Goal: Task Accomplishment & Management: Manage account settings

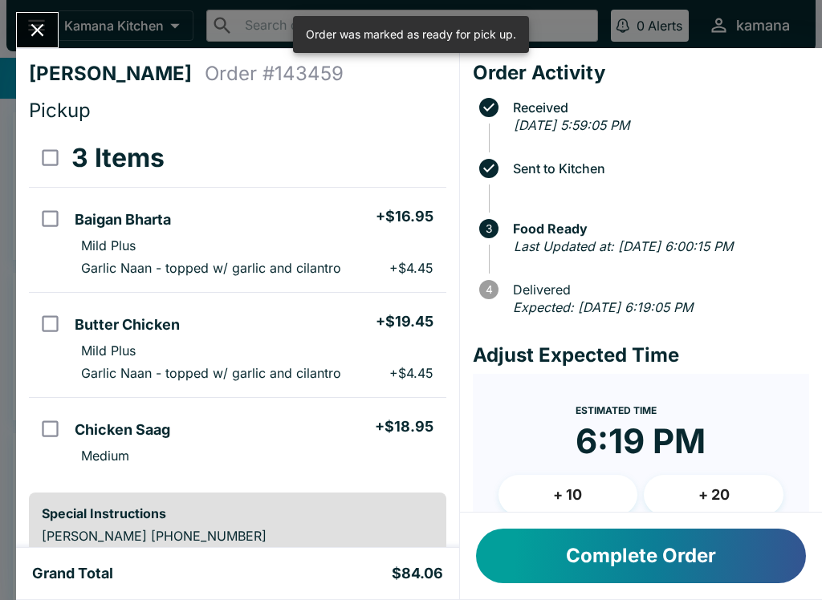
click at [635, 550] on button "Complete Order" at bounding box center [641, 556] width 330 height 55
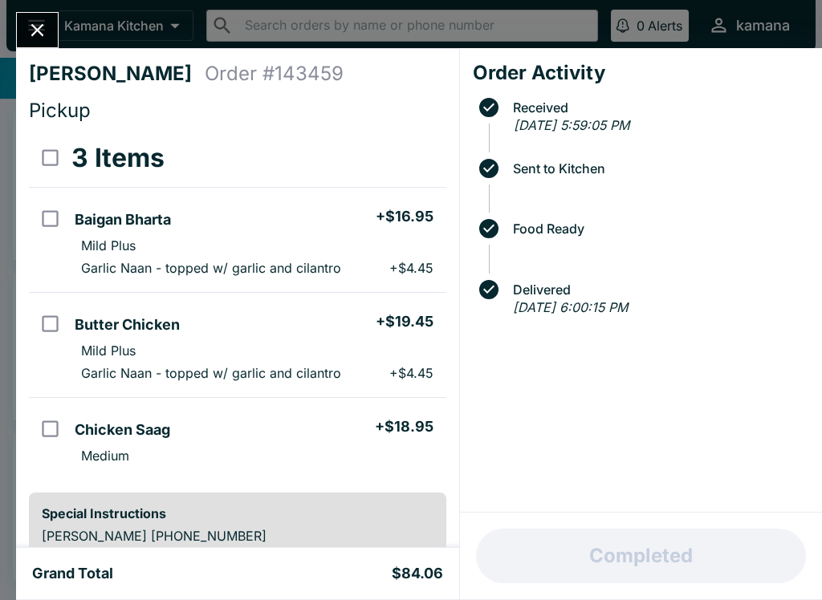
click at [41, 29] on icon "Close" at bounding box center [37, 30] width 22 height 22
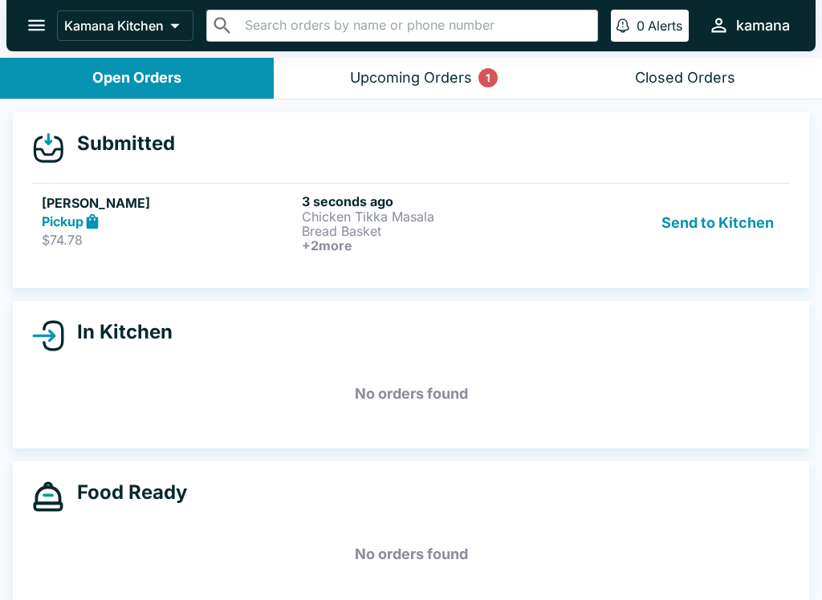
click at [394, 236] on p "Bread Basket" at bounding box center [429, 231] width 254 height 14
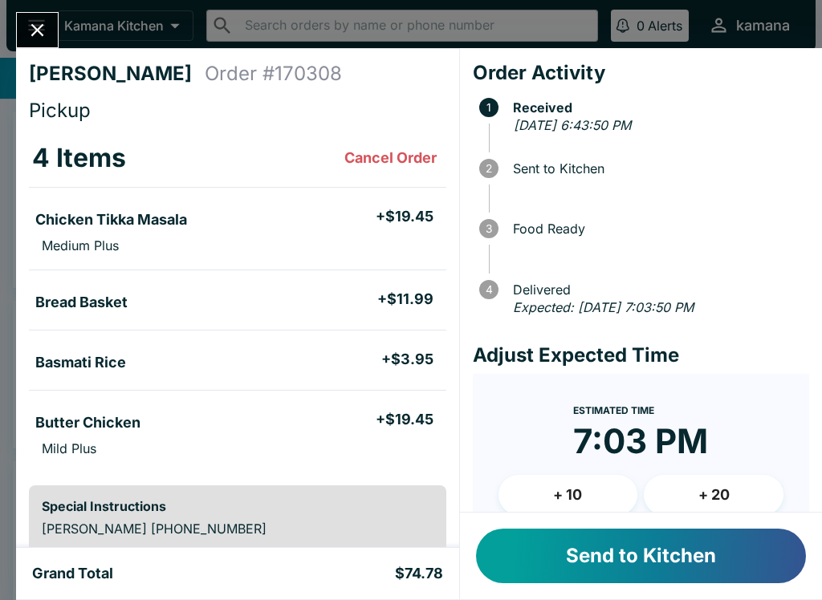
click at [671, 550] on button "Send to Kitchen" at bounding box center [641, 556] width 330 height 55
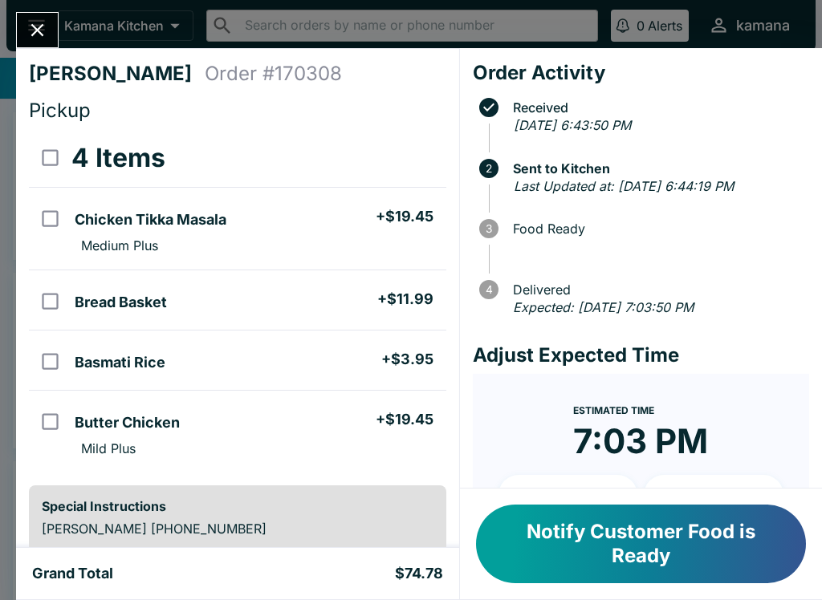
click at [38, 30] on icon "Close" at bounding box center [37, 30] width 13 height 13
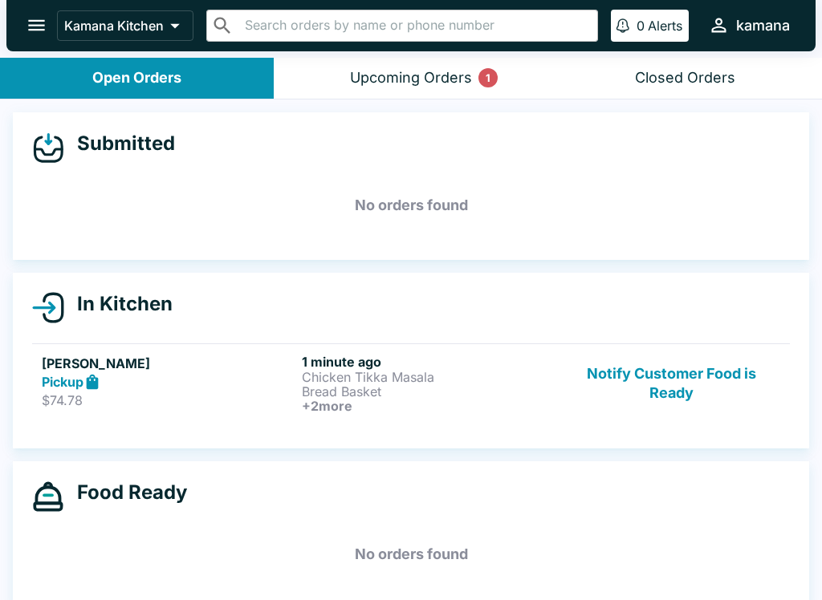
click at [383, 389] on p "Bread Basket" at bounding box center [429, 391] width 254 height 14
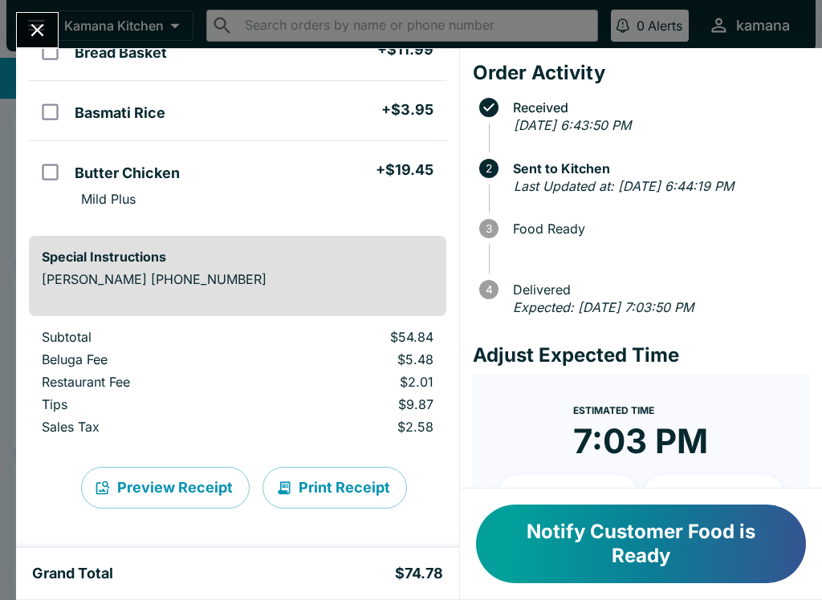
scroll to position [250, 0]
click at [344, 483] on button "Print Receipt" at bounding box center [334, 488] width 144 height 42
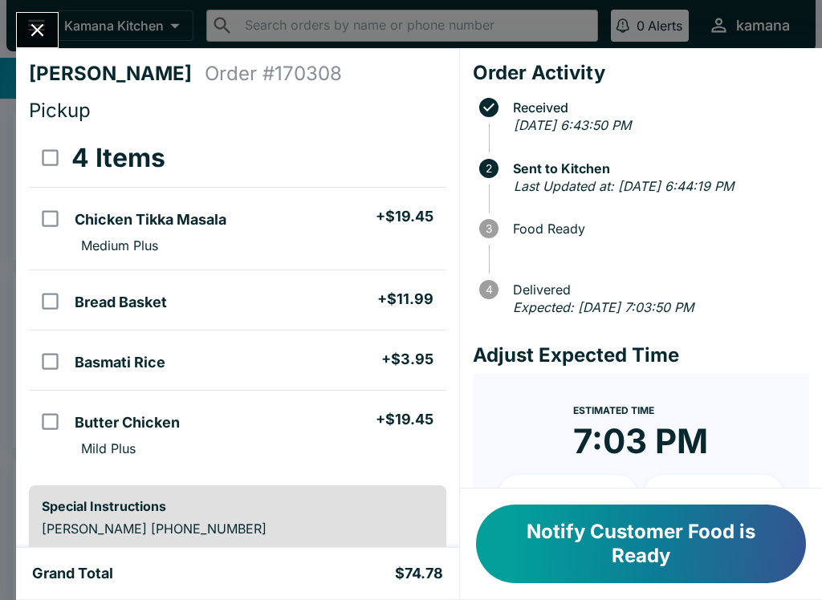
scroll to position [0, 0]
click at [48, 18] on button "Close" at bounding box center [37, 30] width 41 height 35
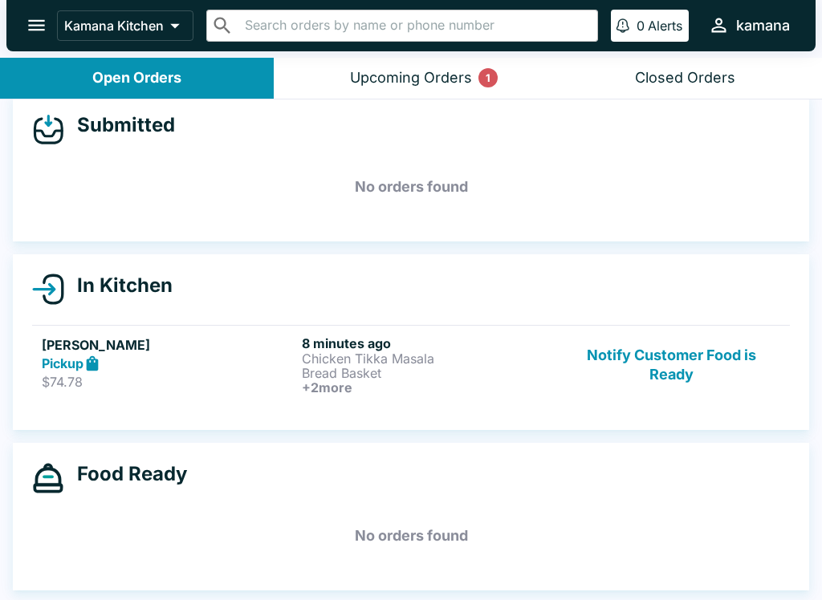
scroll to position [18, 0]
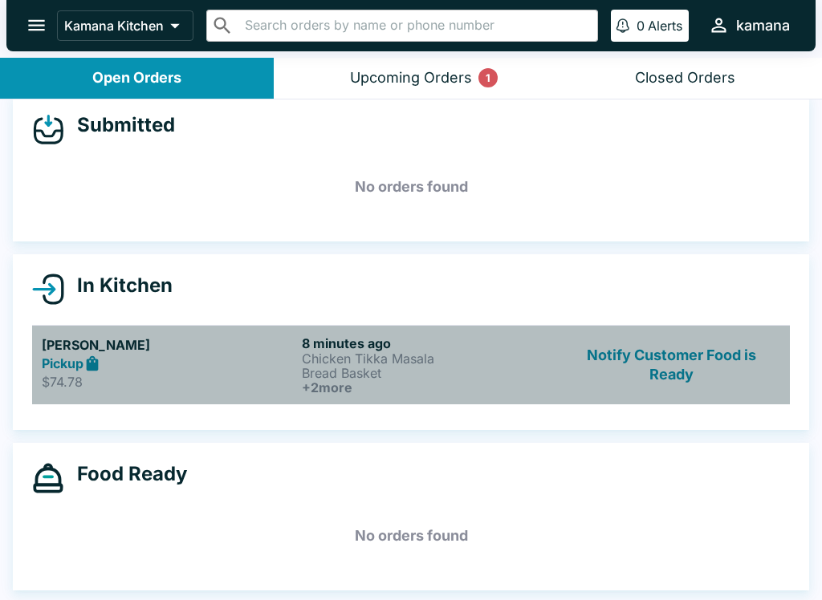
click at [238, 339] on h5 "[PERSON_NAME]" at bounding box center [169, 344] width 254 height 19
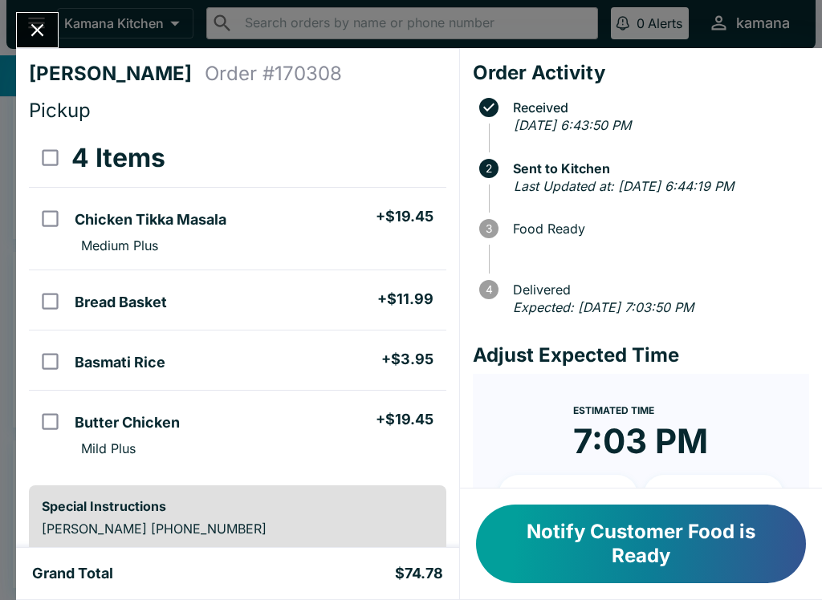
click at [37, 35] on icon "Close" at bounding box center [37, 30] width 22 height 22
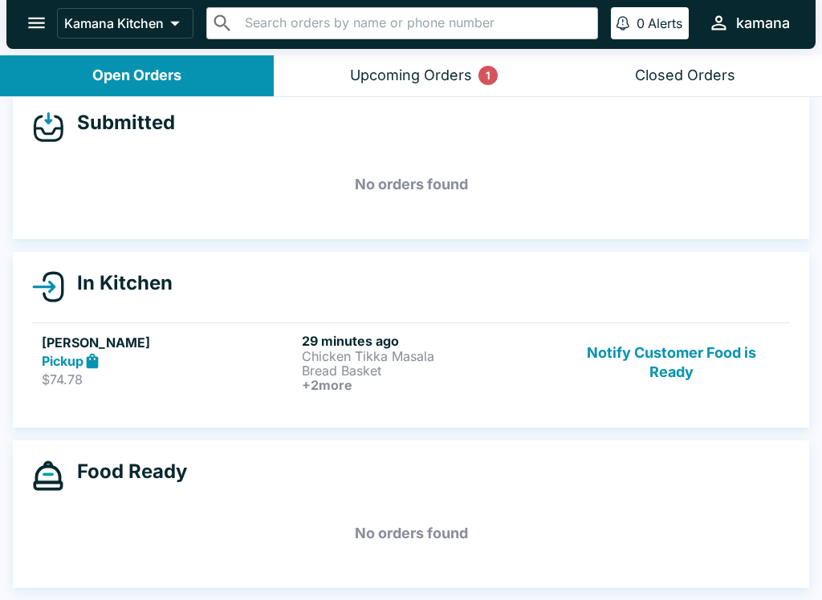
click at [46, 2] on div "Kamana Kitchen ​ ​ 0 Alerts kamana" at bounding box center [410, 23] width 809 height 51
click at [35, 21] on icon "open drawer" at bounding box center [37, 23] width 22 height 22
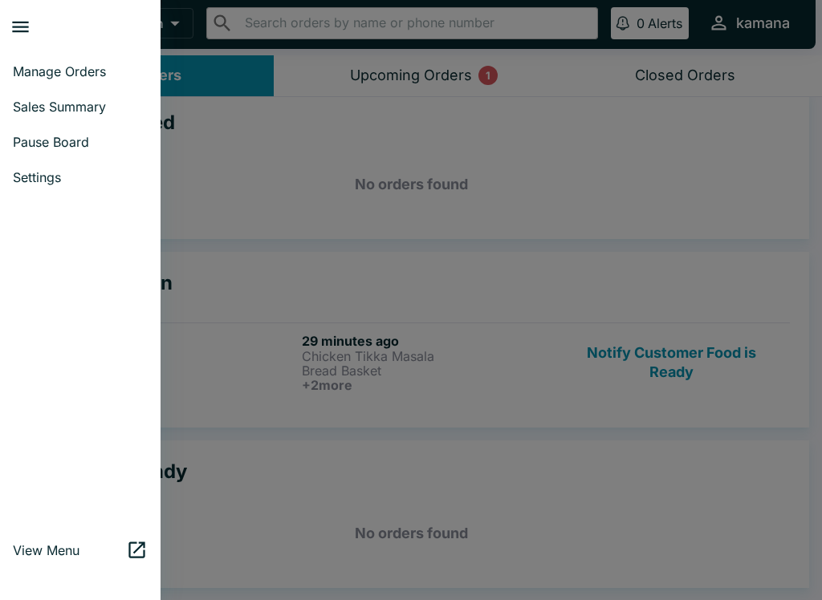
click at [93, 87] on link "Manage Orders" at bounding box center [80, 71] width 160 height 35
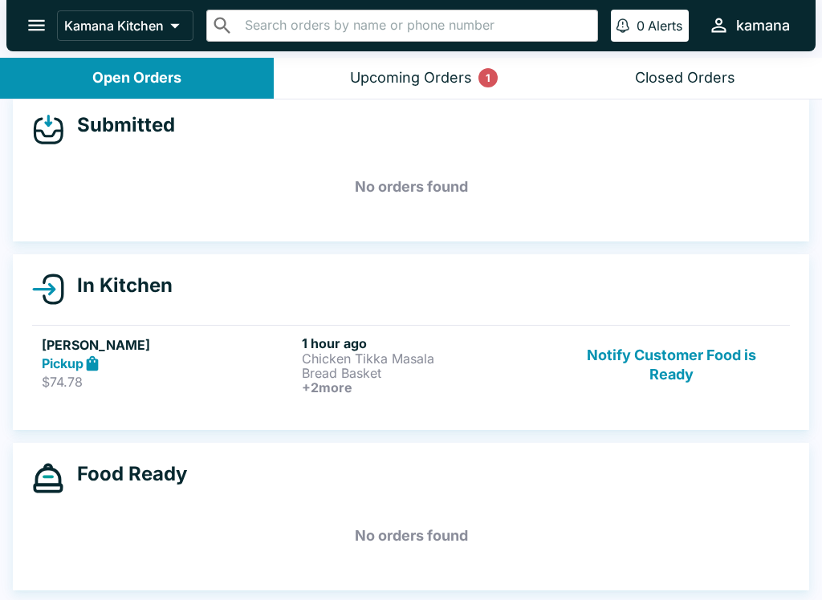
click at [40, 12] on button "open drawer" at bounding box center [36, 25] width 41 height 41
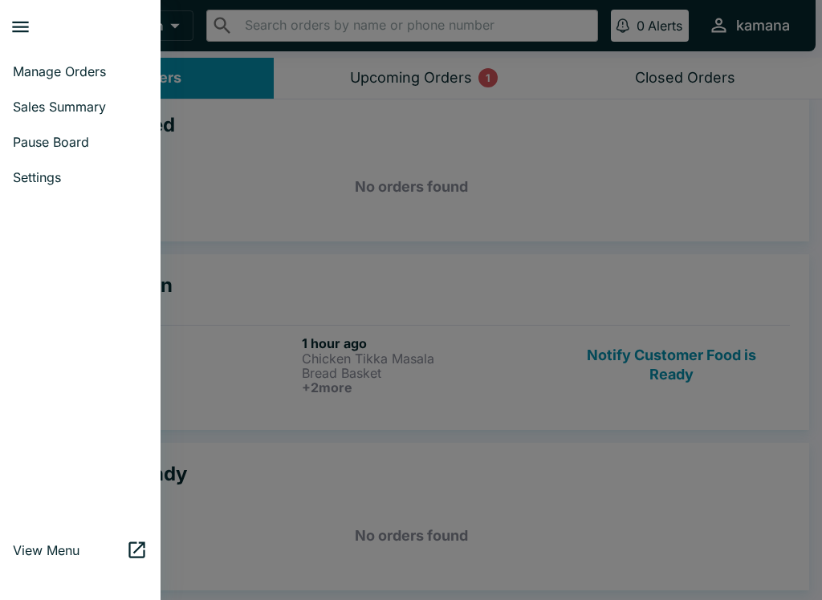
click at [90, 105] on span "Sales Summary" at bounding box center [80, 107] width 135 height 16
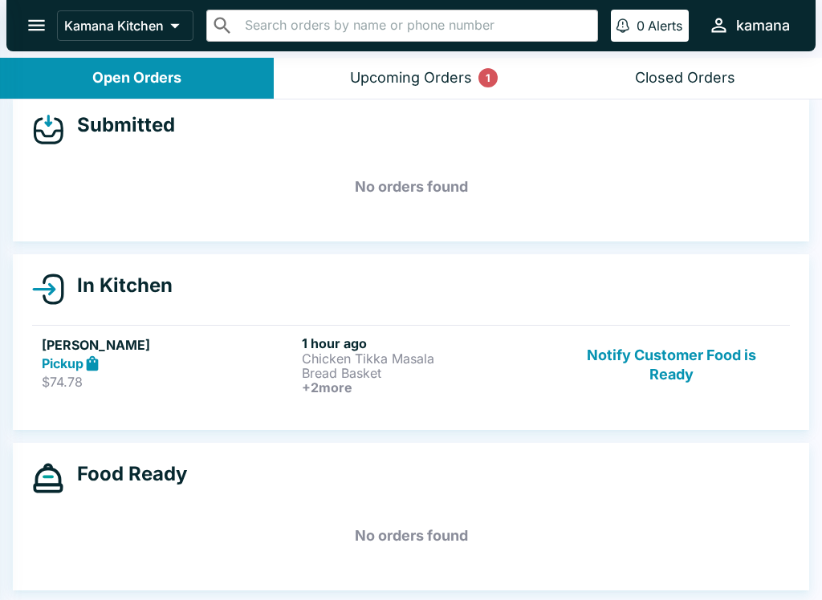
select select "03:00"
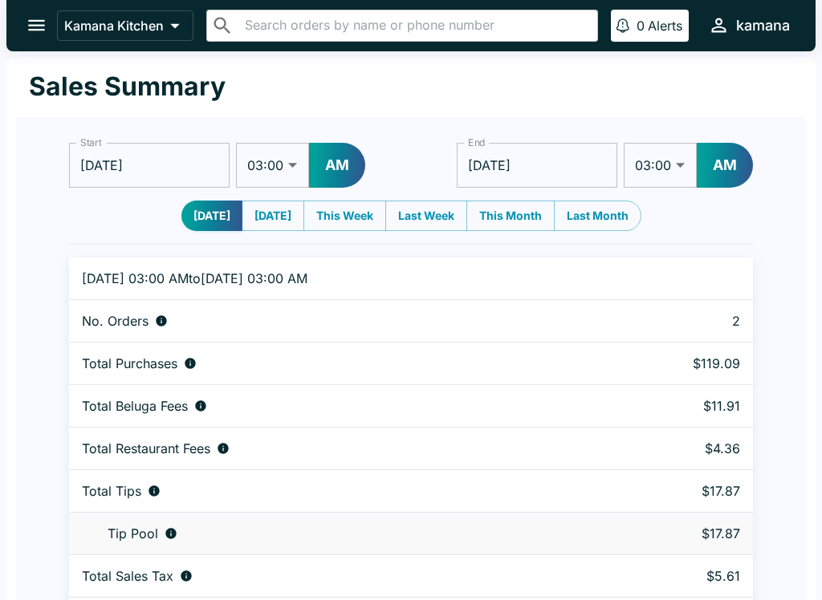
click at [36, 16] on icon "open drawer" at bounding box center [37, 25] width 22 height 22
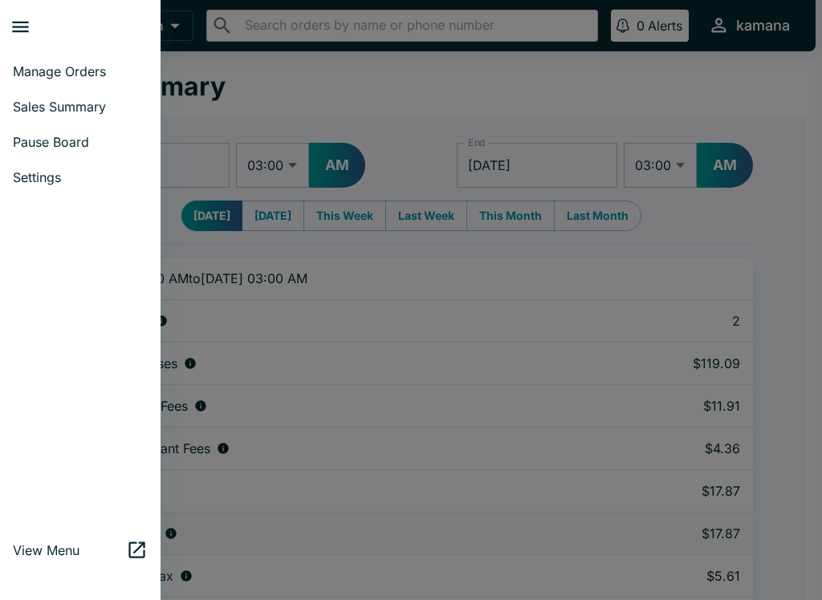
click at [63, 68] on span "Manage Orders" at bounding box center [80, 71] width 135 height 16
